Goal: Check status: Check status

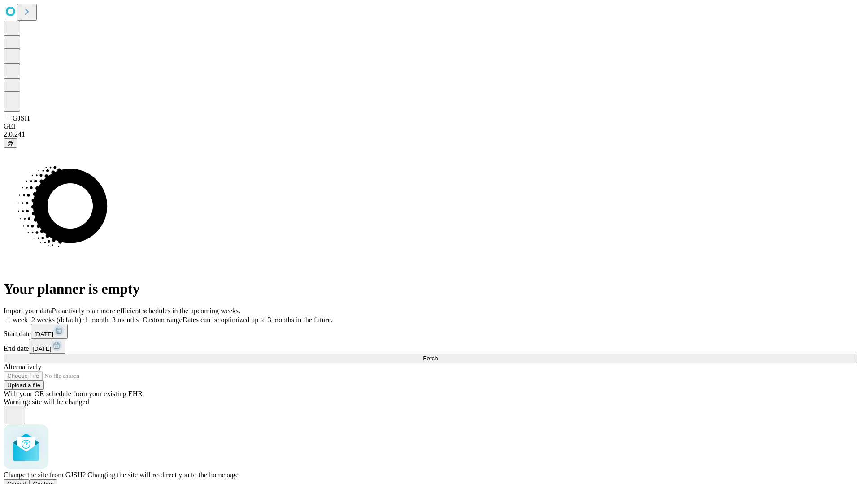
click at [54, 481] on span "Confirm" at bounding box center [43, 484] width 21 height 7
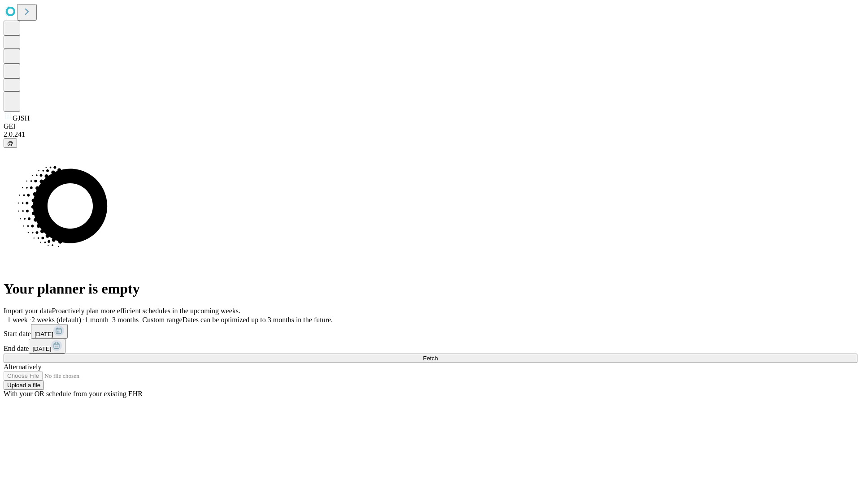
click at [28, 316] on label "1 week" at bounding box center [16, 320] width 24 height 8
click at [438, 355] on span "Fetch" at bounding box center [430, 358] width 15 height 7
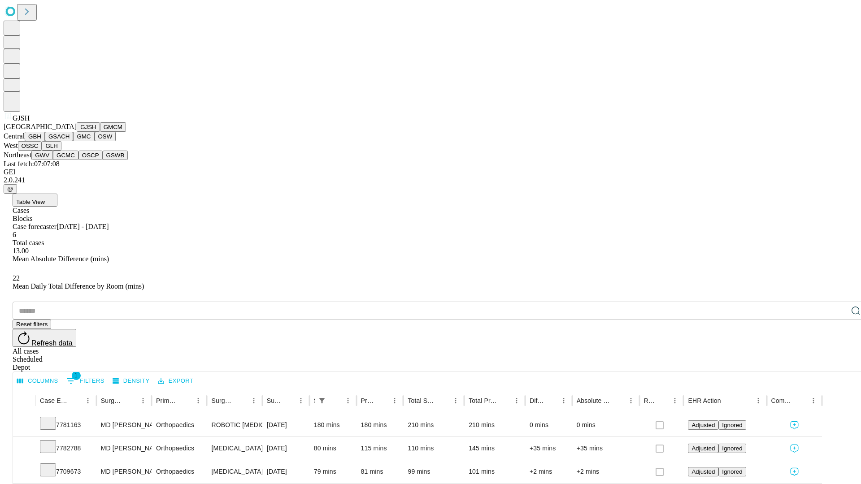
click at [100, 132] on button "GMCM" at bounding box center [113, 126] width 26 height 9
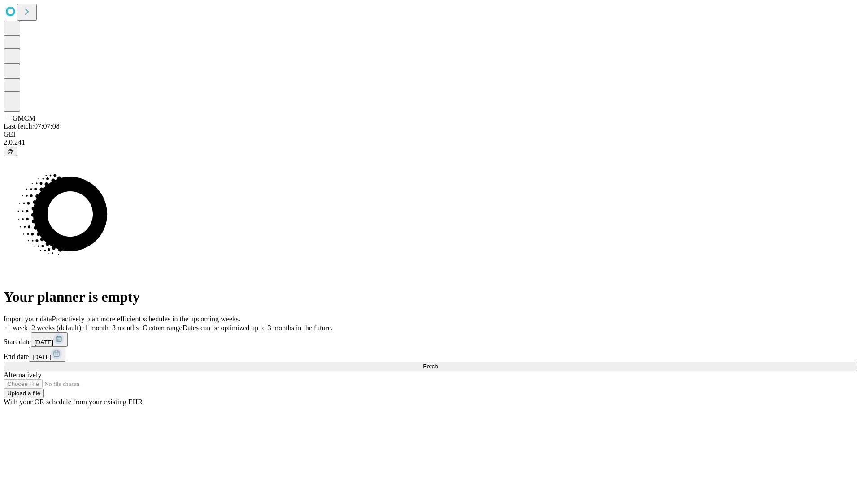
click at [28, 324] on label "1 week" at bounding box center [16, 328] width 24 height 8
click at [438, 363] on span "Fetch" at bounding box center [430, 366] width 15 height 7
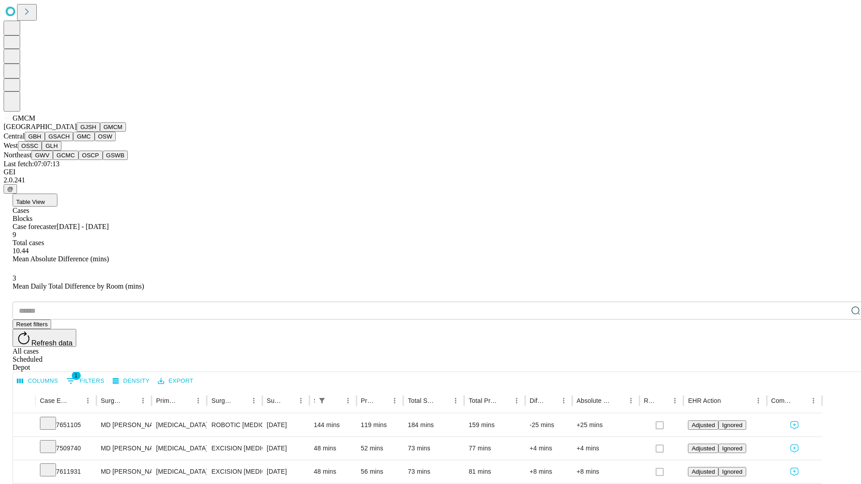
click at [45, 141] on button "GBH" at bounding box center [35, 136] width 20 height 9
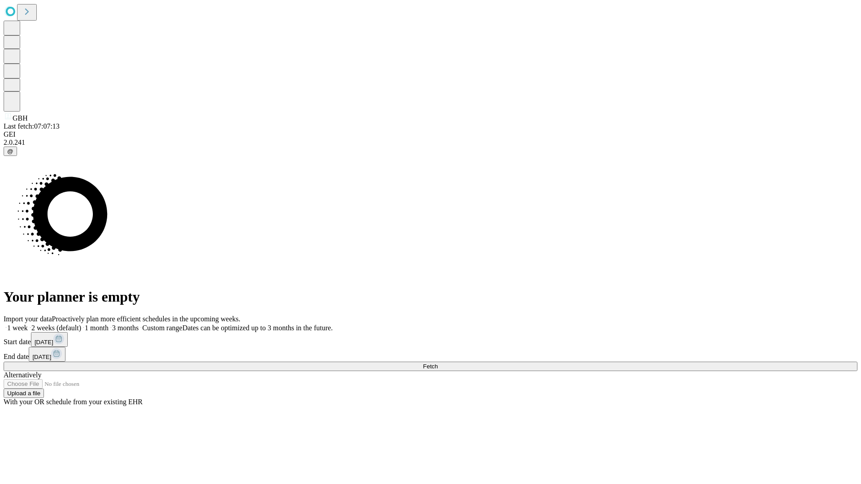
click at [28, 324] on label "1 week" at bounding box center [16, 328] width 24 height 8
click at [438, 363] on span "Fetch" at bounding box center [430, 366] width 15 height 7
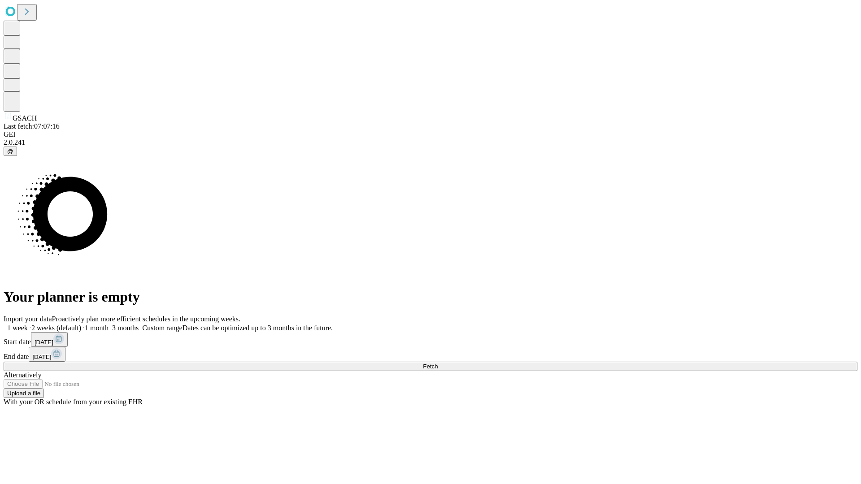
click at [28, 324] on label "1 week" at bounding box center [16, 328] width 24 height 8
click at [438, 363] on span "Fetch" at bounding box center [430, 366] width 15 height 7
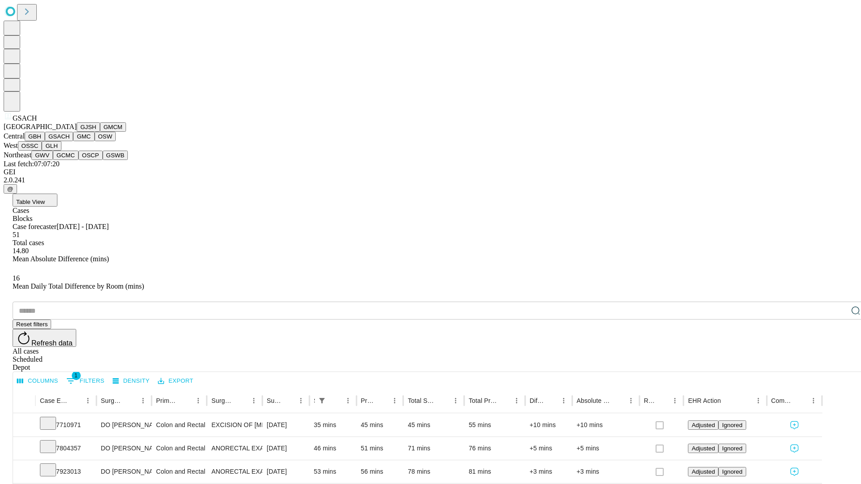
click at [73, 141] on button "GMC" at bounding box center [83, 136] width 21 height 9
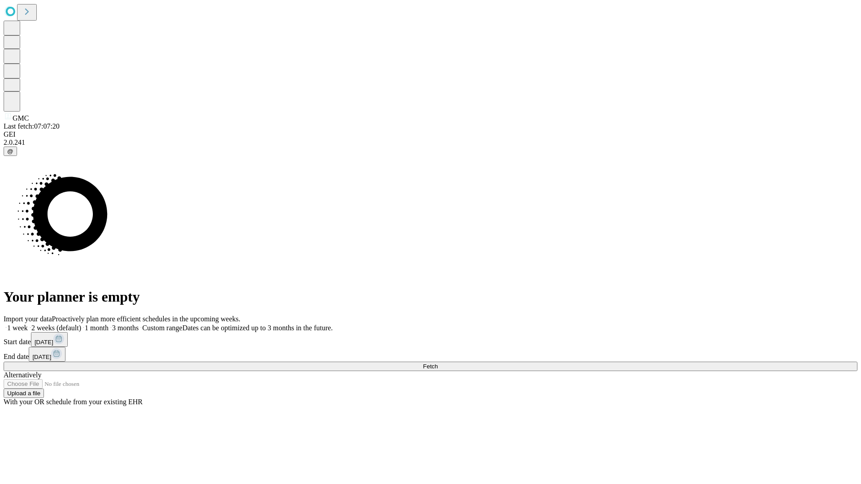
click at [28, 324] on label "1 week" at bounding box center [16, 328] width 24 height 8
click at [438, 363] on span "Fetch" at bounding box center [430, 366] width 15 height 7
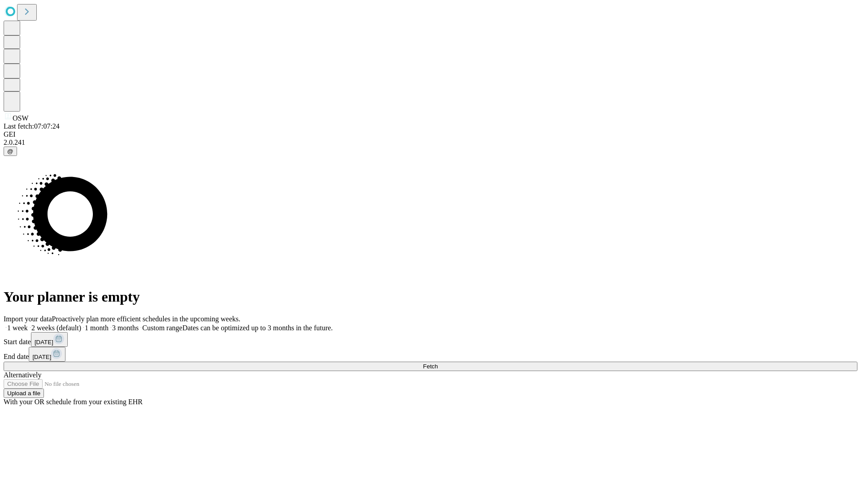
click at [28, 324] on label "1 week" at bounding box center [16, 328] width 24 height 8
click at [438, 363] on span "Fetch" at bounding box center [430, 366] width 15 height 7
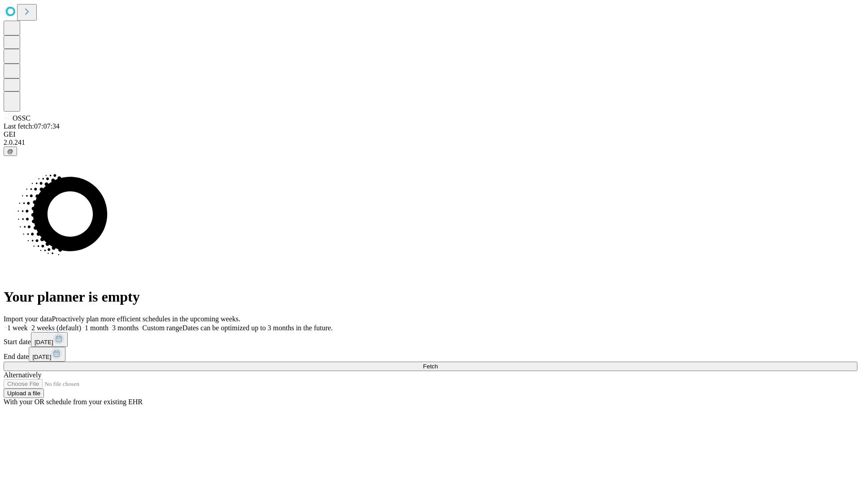
click at [28, 324] on label "1 week" at bounding box center [16, 328] width 24 height 8
click at [438, 363] on span "Fetch" at bounding box center [430, 366] width 15 height 7
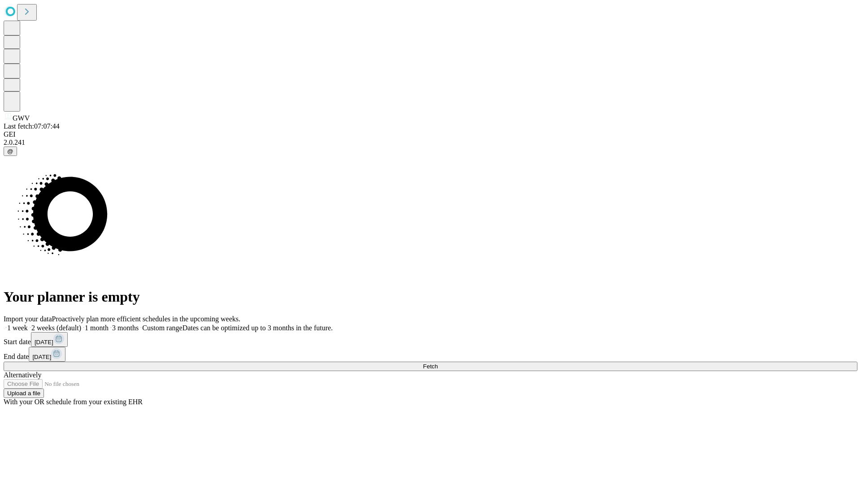
click at [28, 324] on label "1 week" at bounding box center [16, 328] width 24 height 8
click at [438, 363] on span "Fetch" at bounding box center [430, 366] width 15 height 7
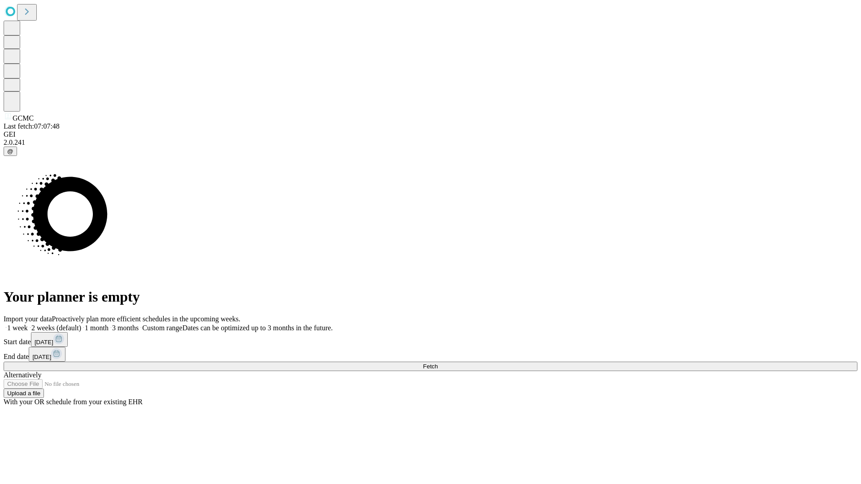
click at [28, 324] on label "1 week" at bounding box center [16, 328] width 24 height 8
click at [438, 363] on span "Fetch" at bounding box center [430, 366] width 15 height 7
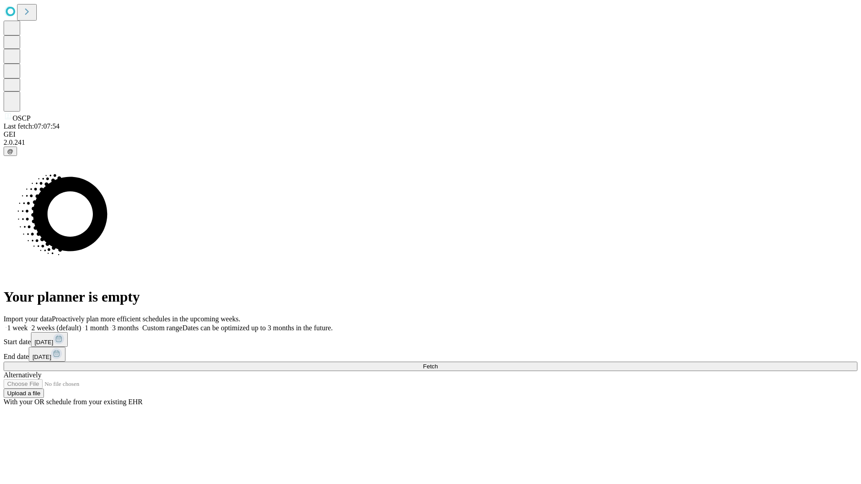
click at [28, 324] on label "1 week" at bounding box center [16, 328] width 24 height 8
click at [438, 363] on span "Fetch" at bounding box center [430, 366] width 15 height 7
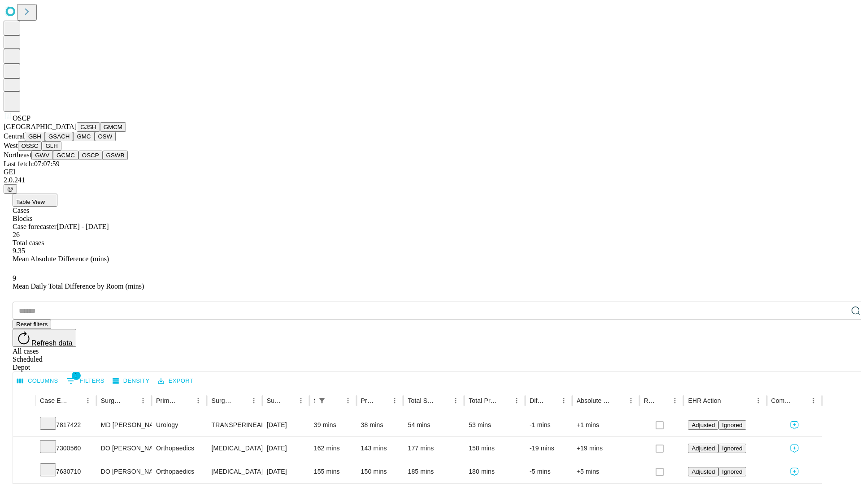
click at [103, 160] on button "GSWB" at bounding box center [116, 155] width 26 height 9
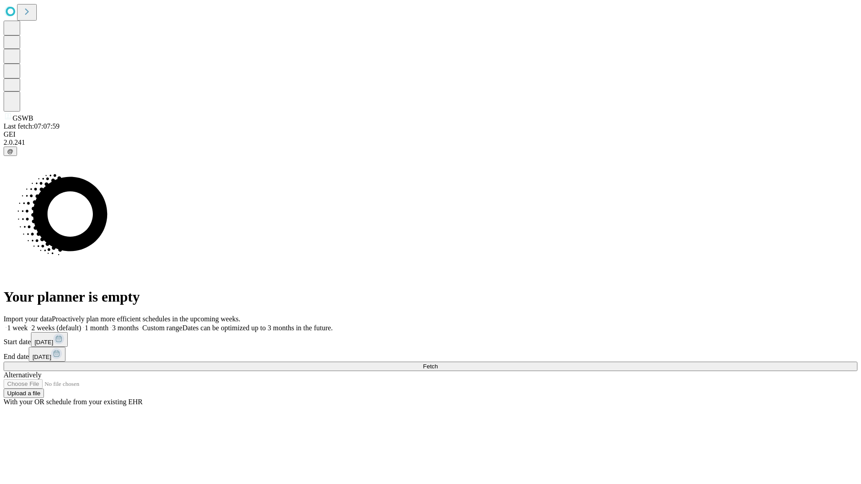
click at [28, 324] on label "1 week" at bounding box center [16, 328] width 24 height 8
click at [438, 363] on span "Fetch" at bounding box center [430, 366] width 15 height 7
